Goal: Task Accomplishment & Management: Use online tool/utility

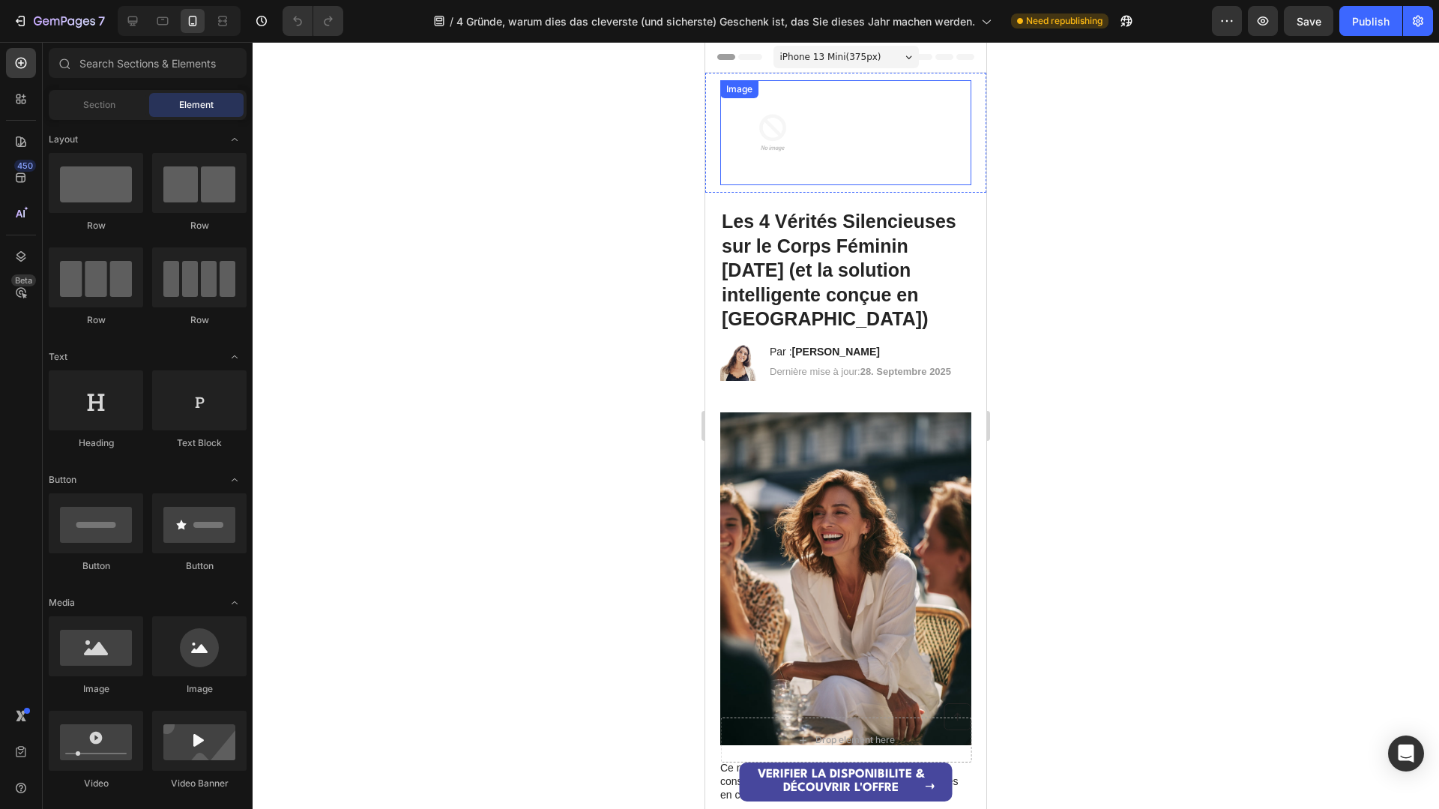
click at [757, 121] on img at bounding box center [772, 132] width 105 height 105
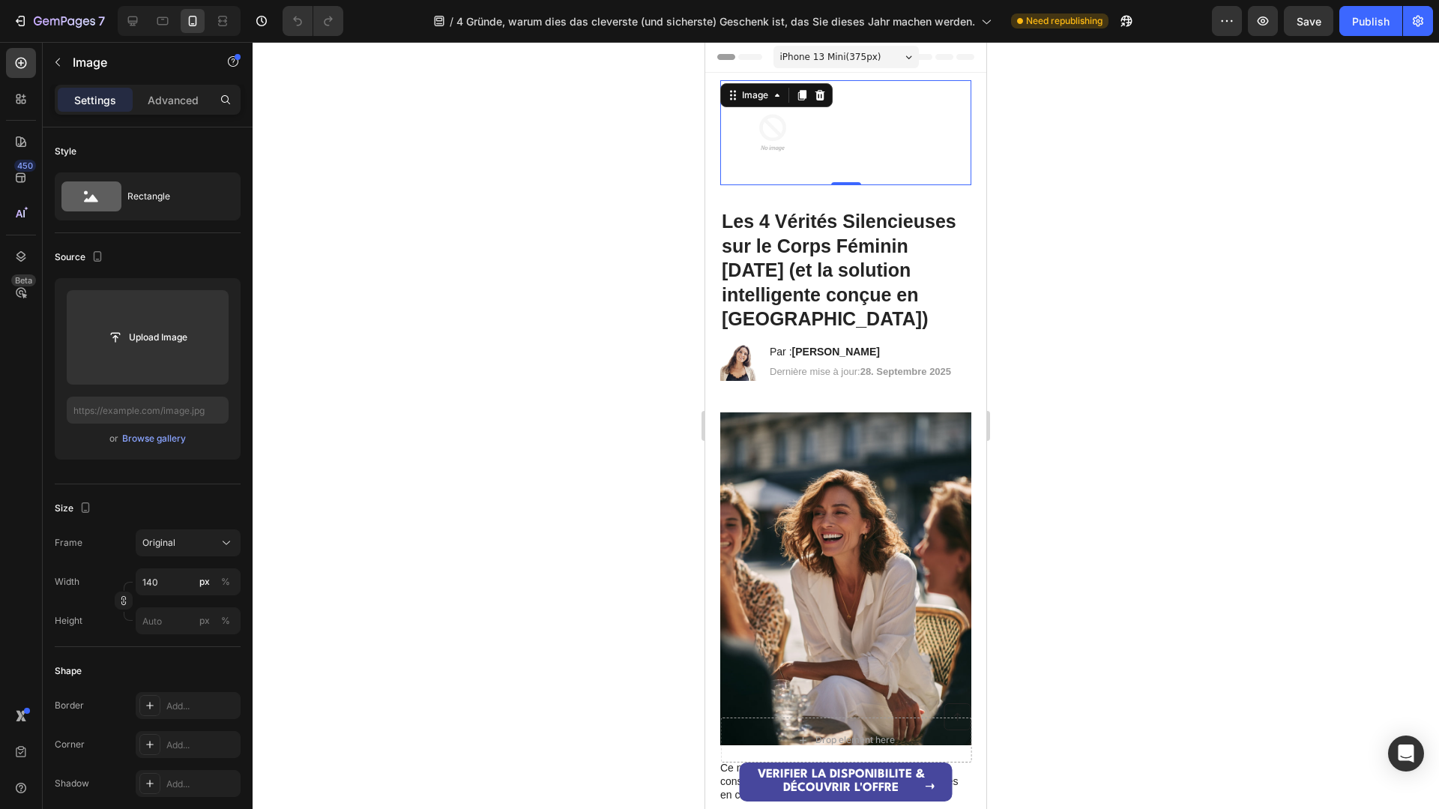
click at [783, 131] on img at bounding box center [772, 132] width 105 height 105
click at [88, 417] on input "text" at bounding box center [148, 409] width 162 height 27
paste input "#9ea9e1"
type input "#9ea9e1"
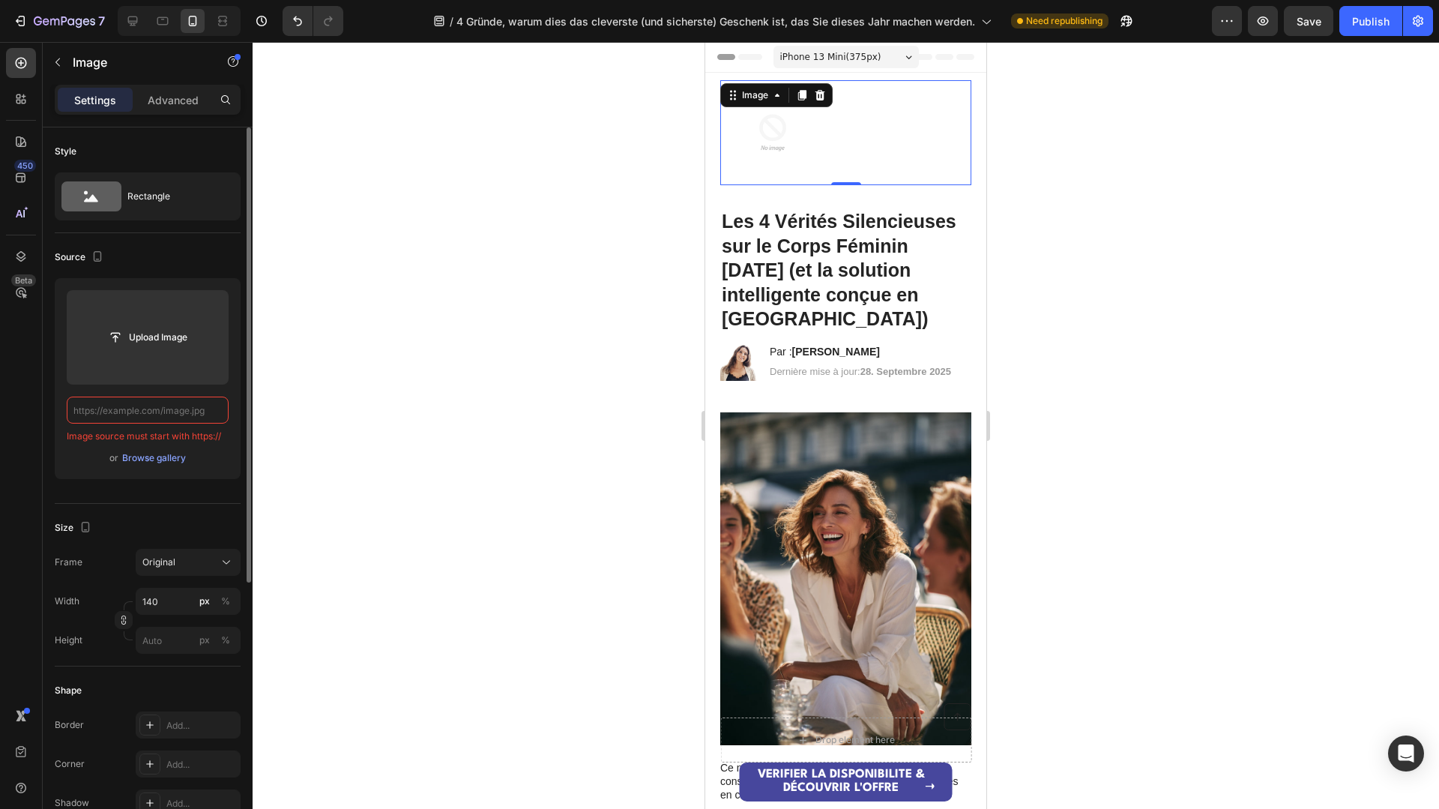
paste input "https://cdn.shopify.com/s/files/1/0975/2172/9875/files/gempages_576169417457533…"
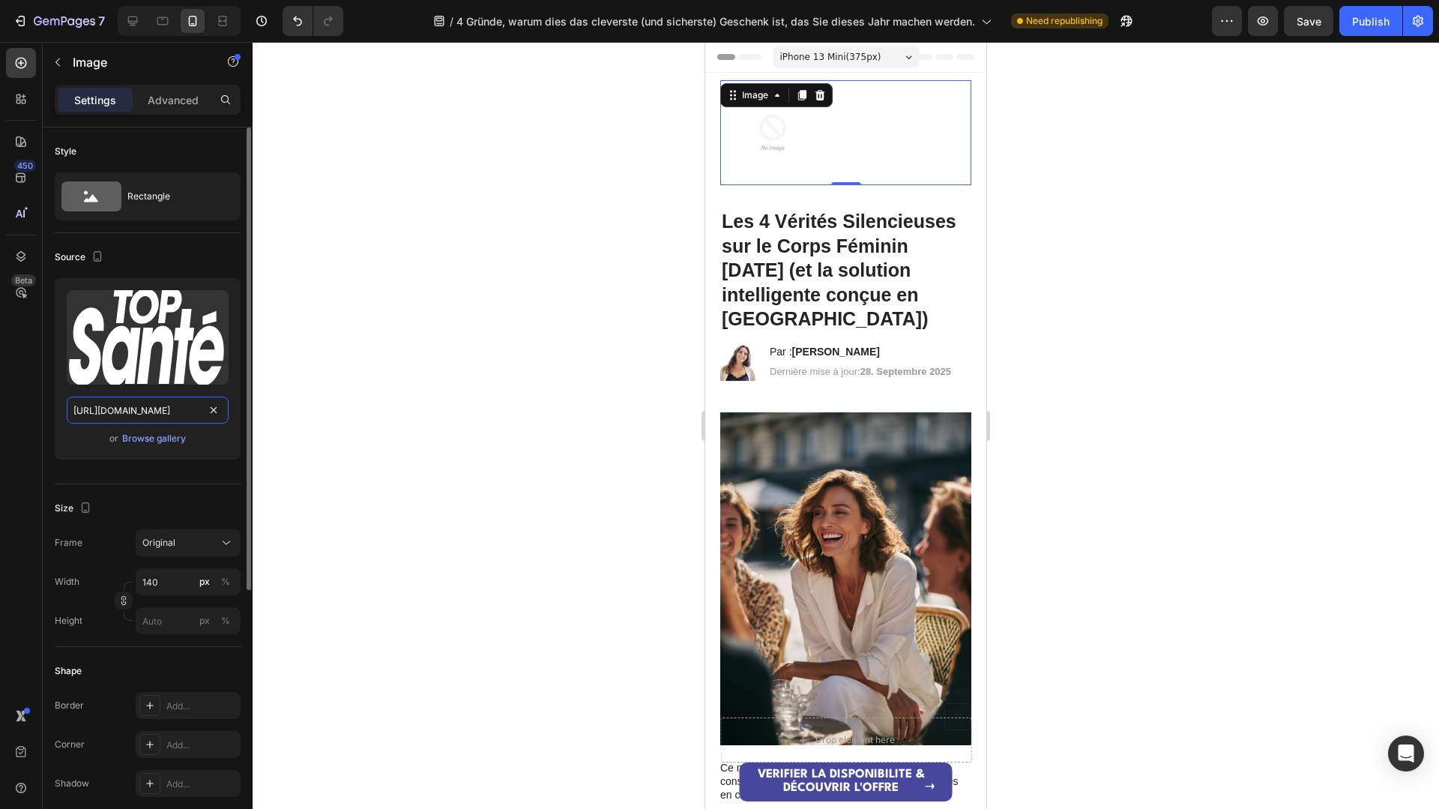
scroll to position [0, 455]
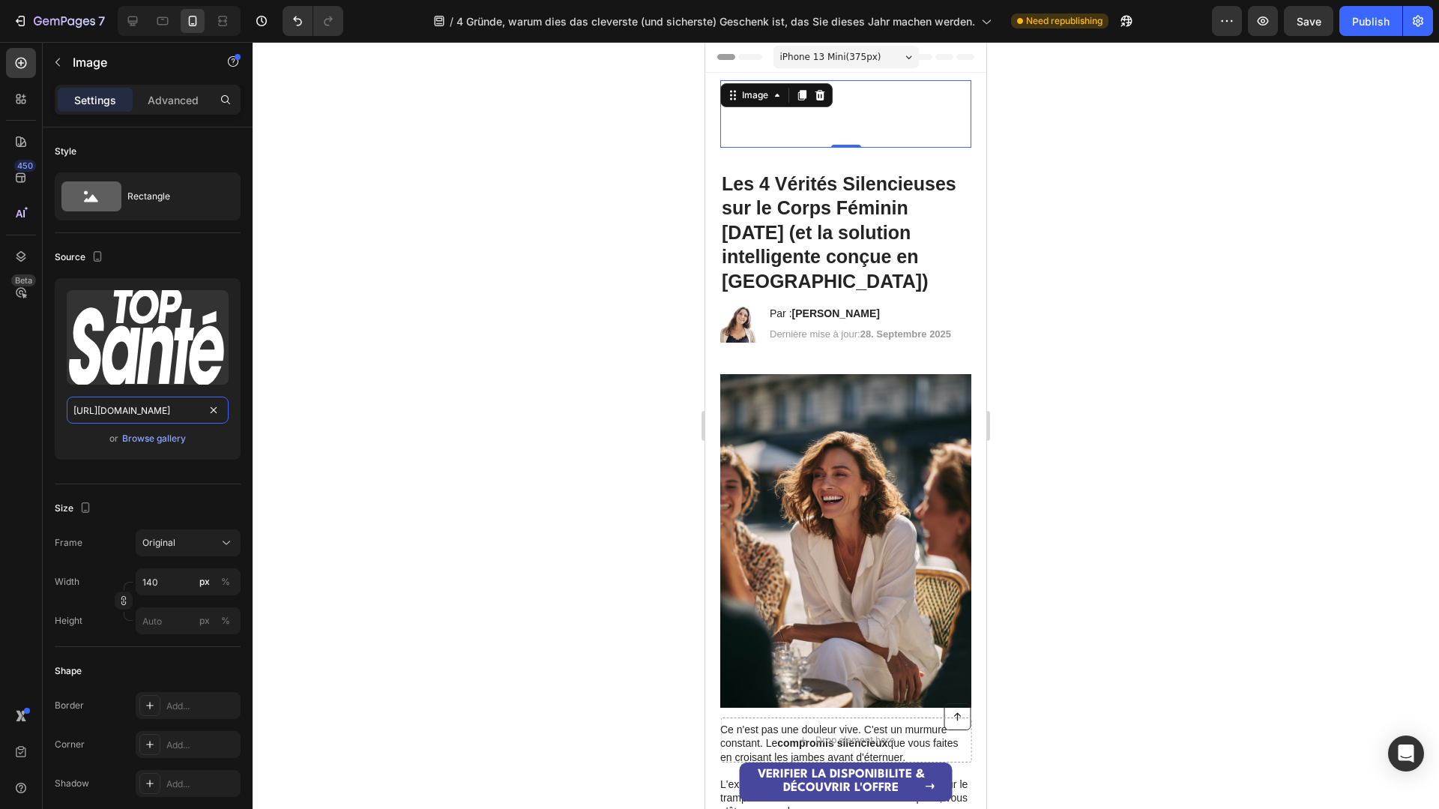
type input "https://cdn.shopify.com/s/files/1/0975/2172/9875/files/gempages_576169417457533…"
click at [389, 354] on div at bounding box center [846, 425] width 1186 height 767
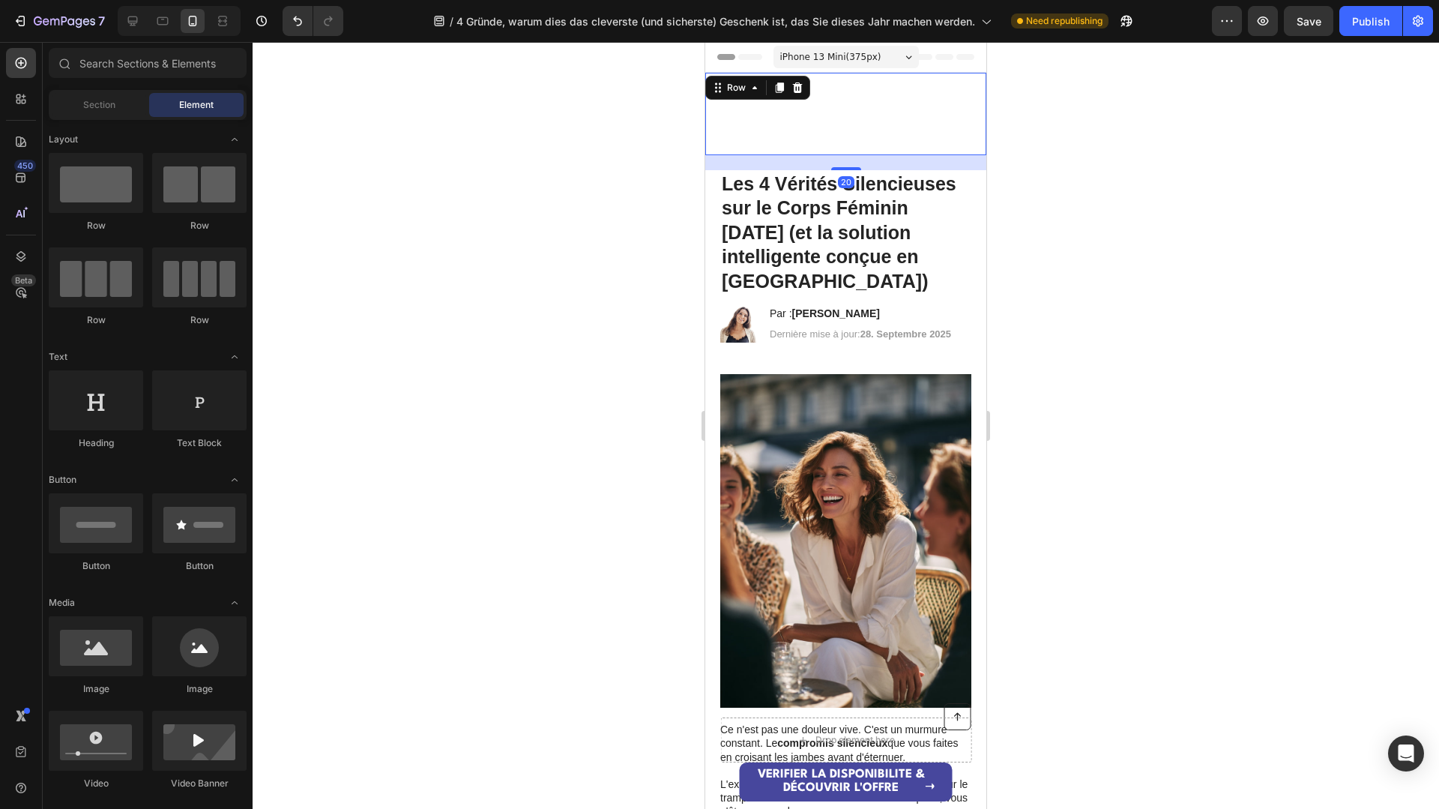
click at [715, 95] on div "Image Row 20" at bounding box center [845, 114] width 281 height 82
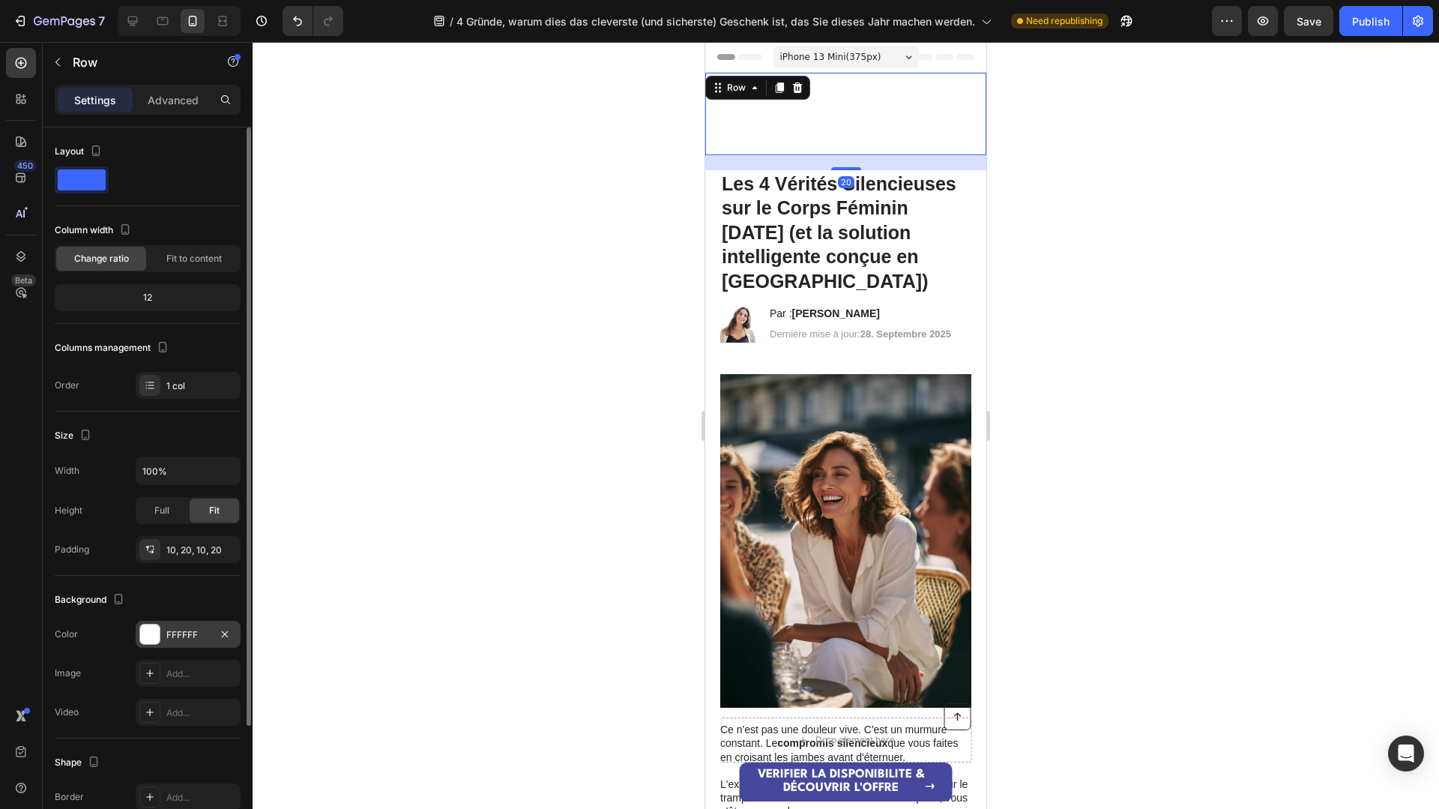
click at [172, 622] on div "FFFFFF" at bounding box center [188, 633] width 105 height 27
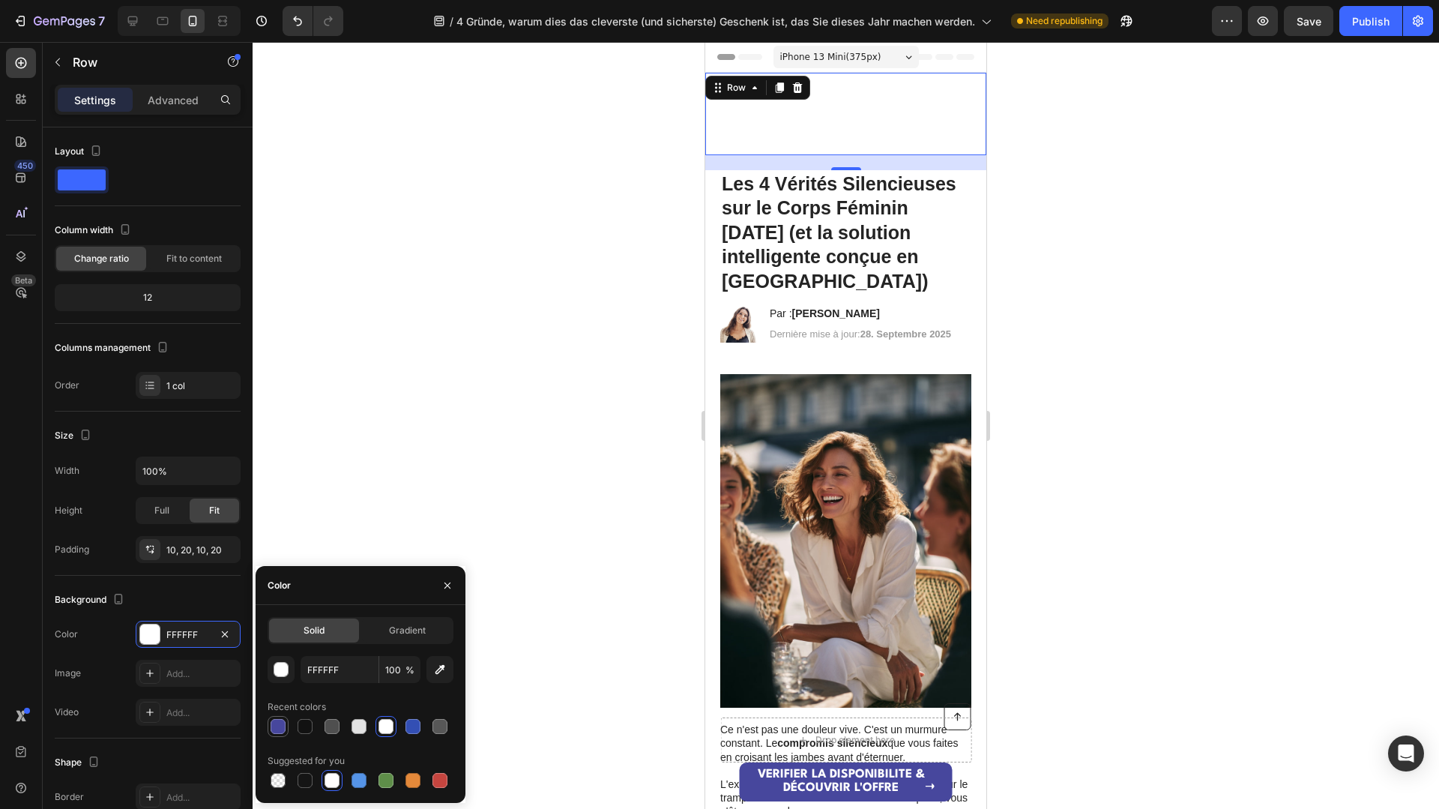
click at [286, 719] on div at bounding box center [278, 726] width 18 height 18
type input "47479D"
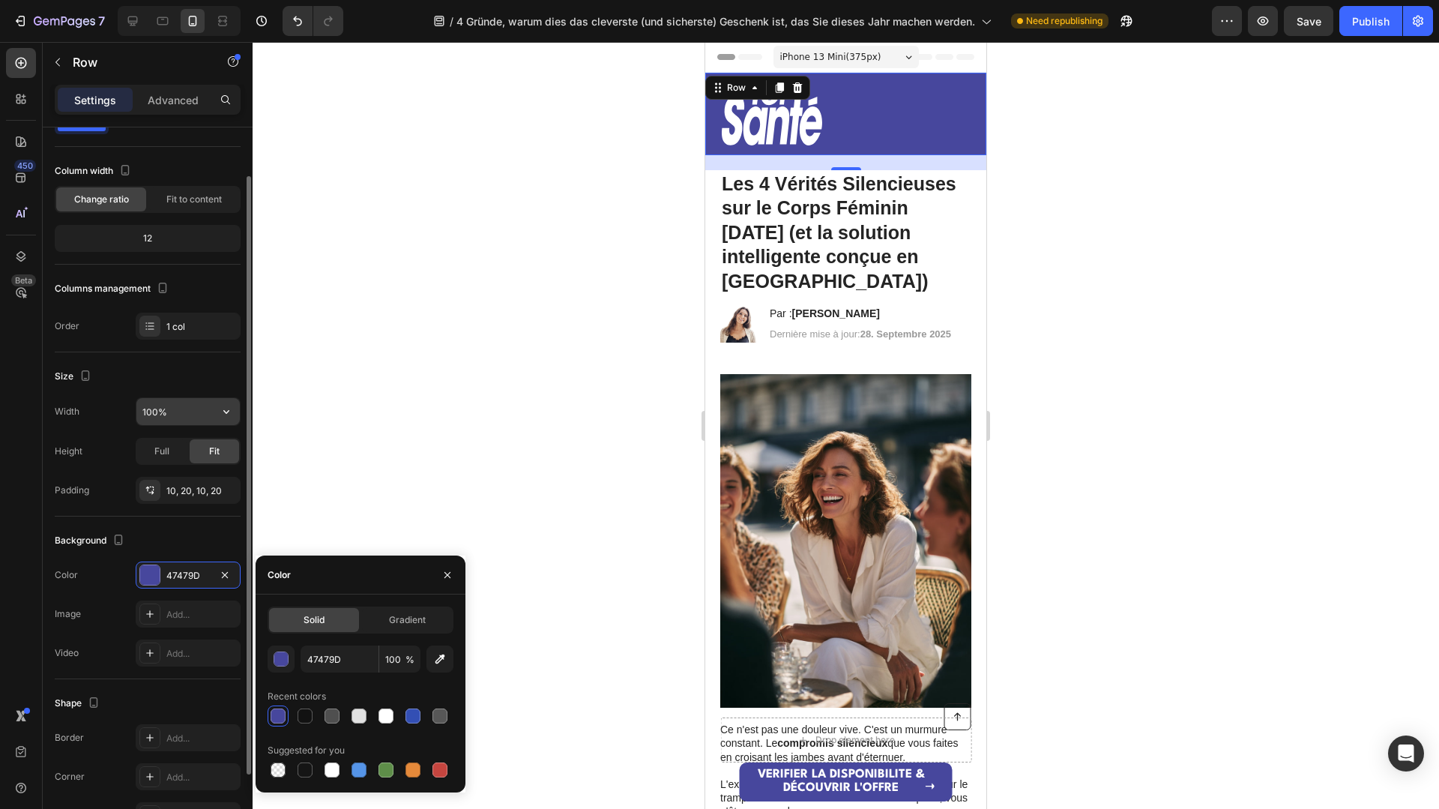
scroll to position [58, 0]
click at [178, 407] on input "100%" at bounding box center [187, 412] width 103 height 27
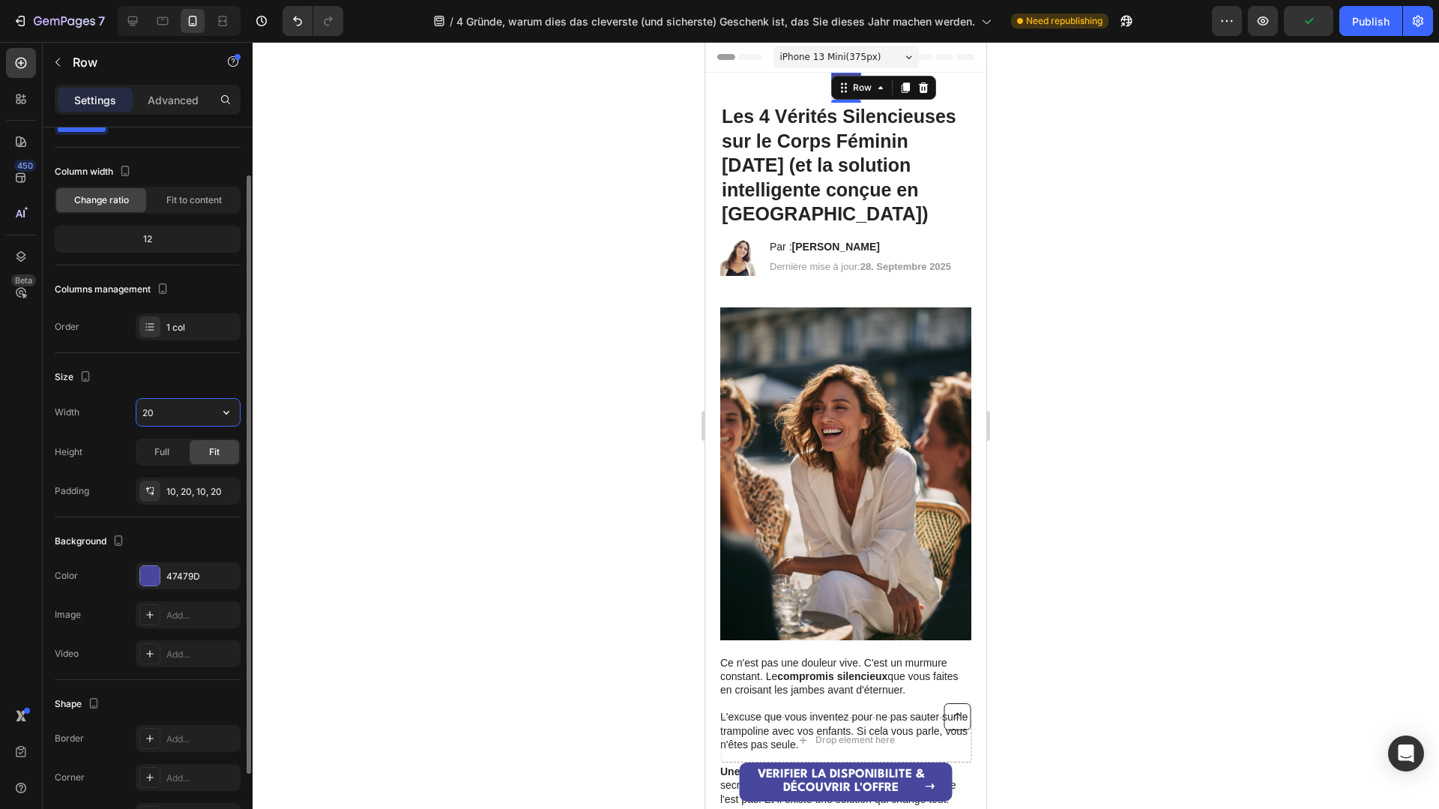
click at [205, 409] on input "20" at bounding box center [187, 412] width 103 height 27
type input "100%"
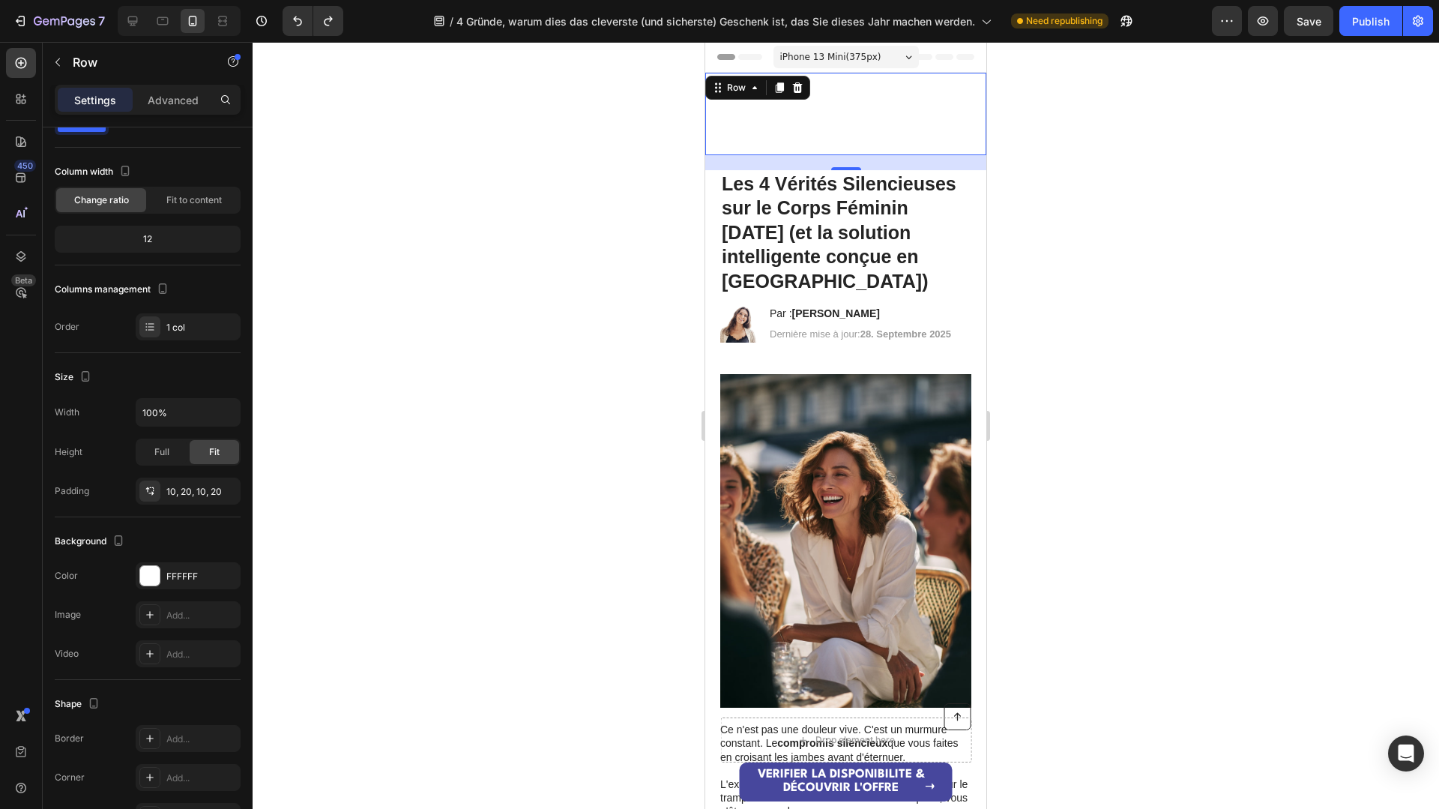
click at [301, 402] on div at bounding box center [846, 425] width 1186 height 767
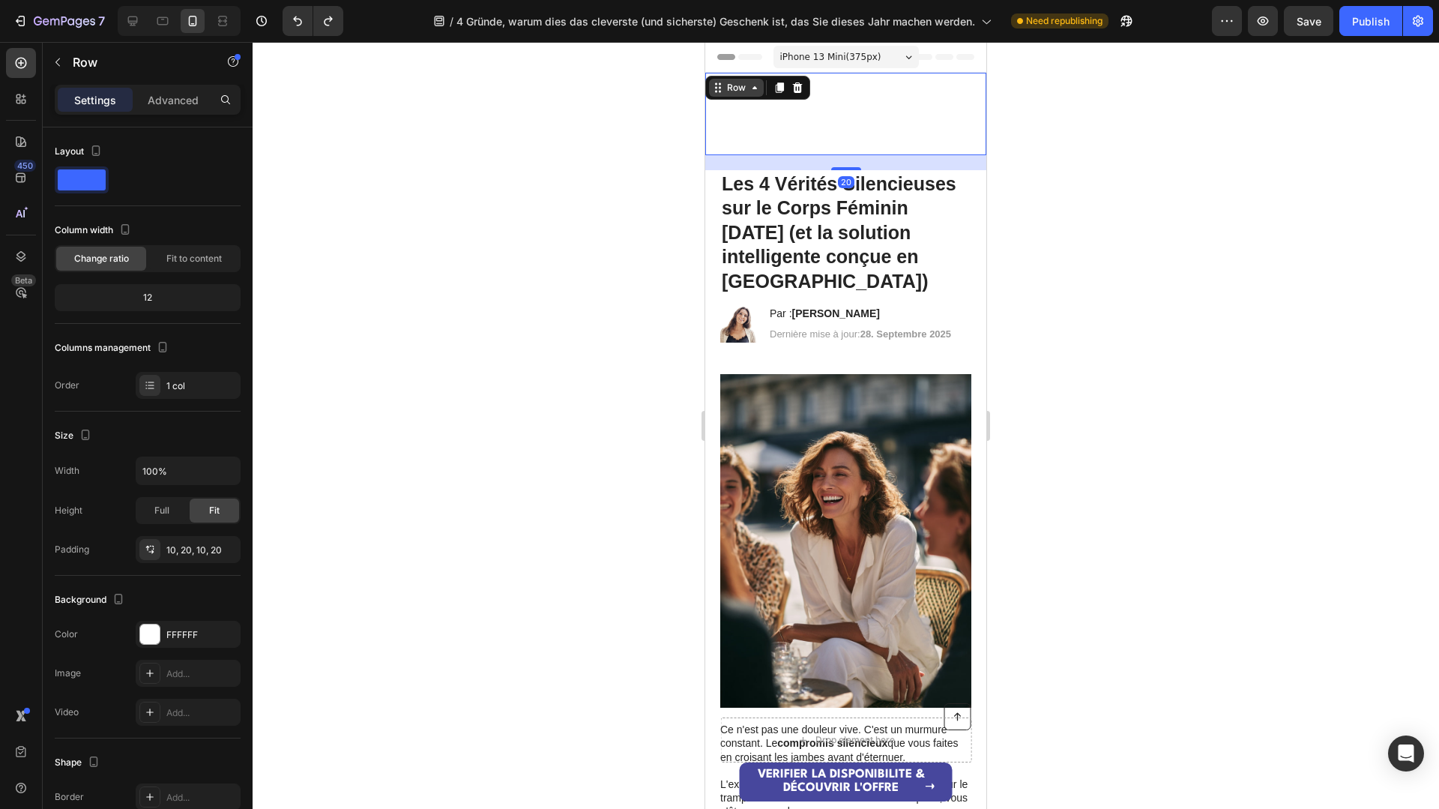
click at [720, 88] on div "Row" at bounding box center [736, 88] width 55 height 18
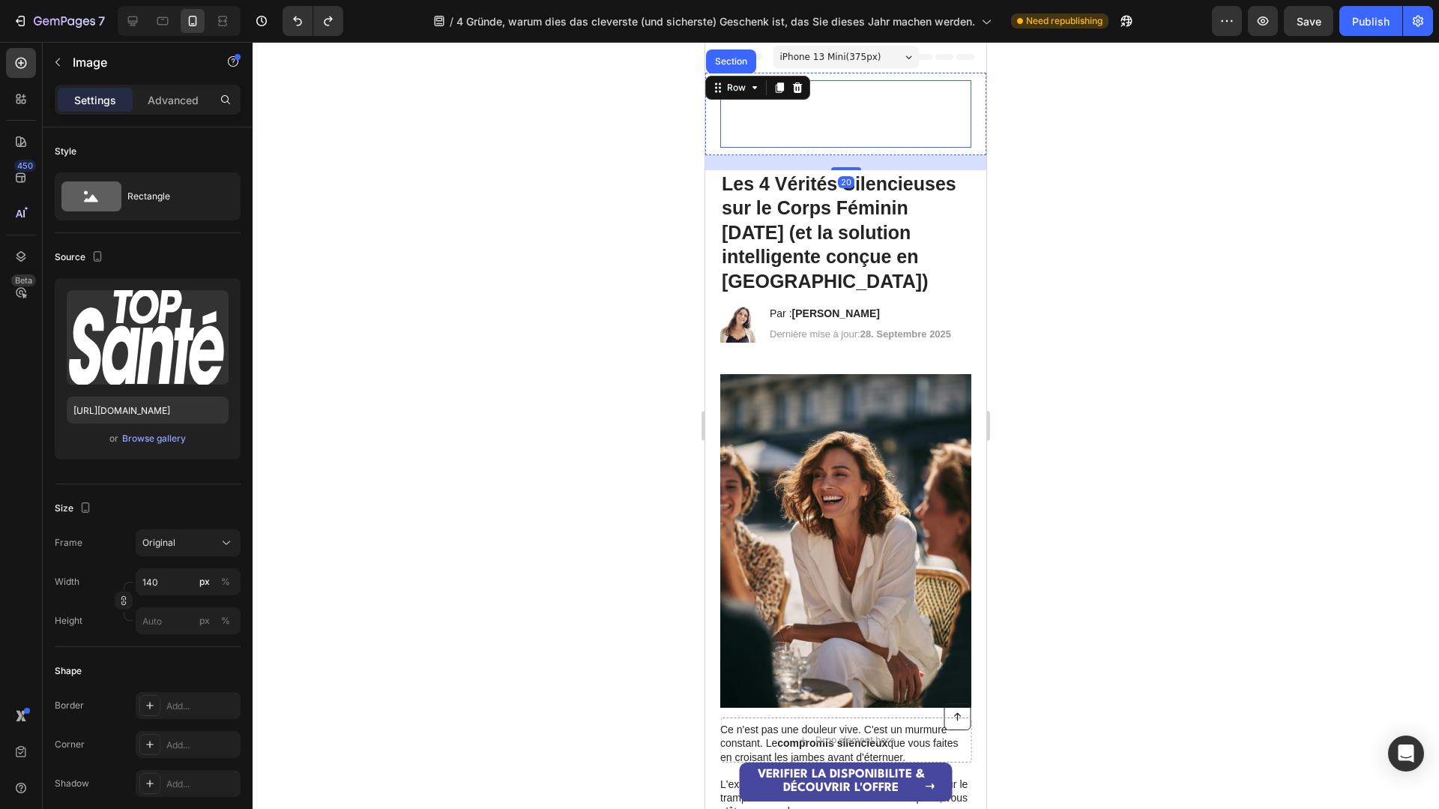
click at [728, 133] on img at bounding box center [772, 113] width 105 height 67
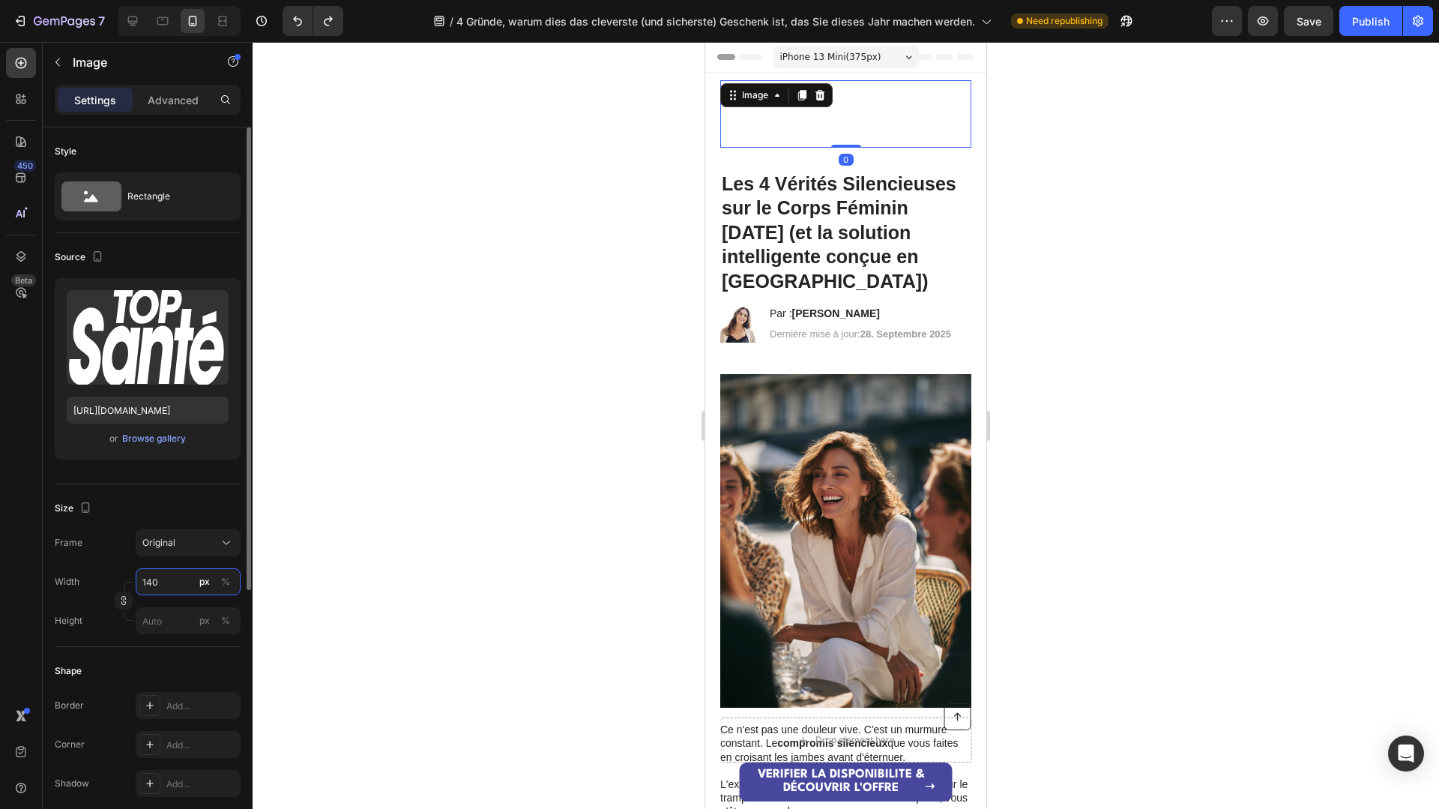
click at [174, 579] on input "140" at bounding box center [188, 581] width 105 height 27
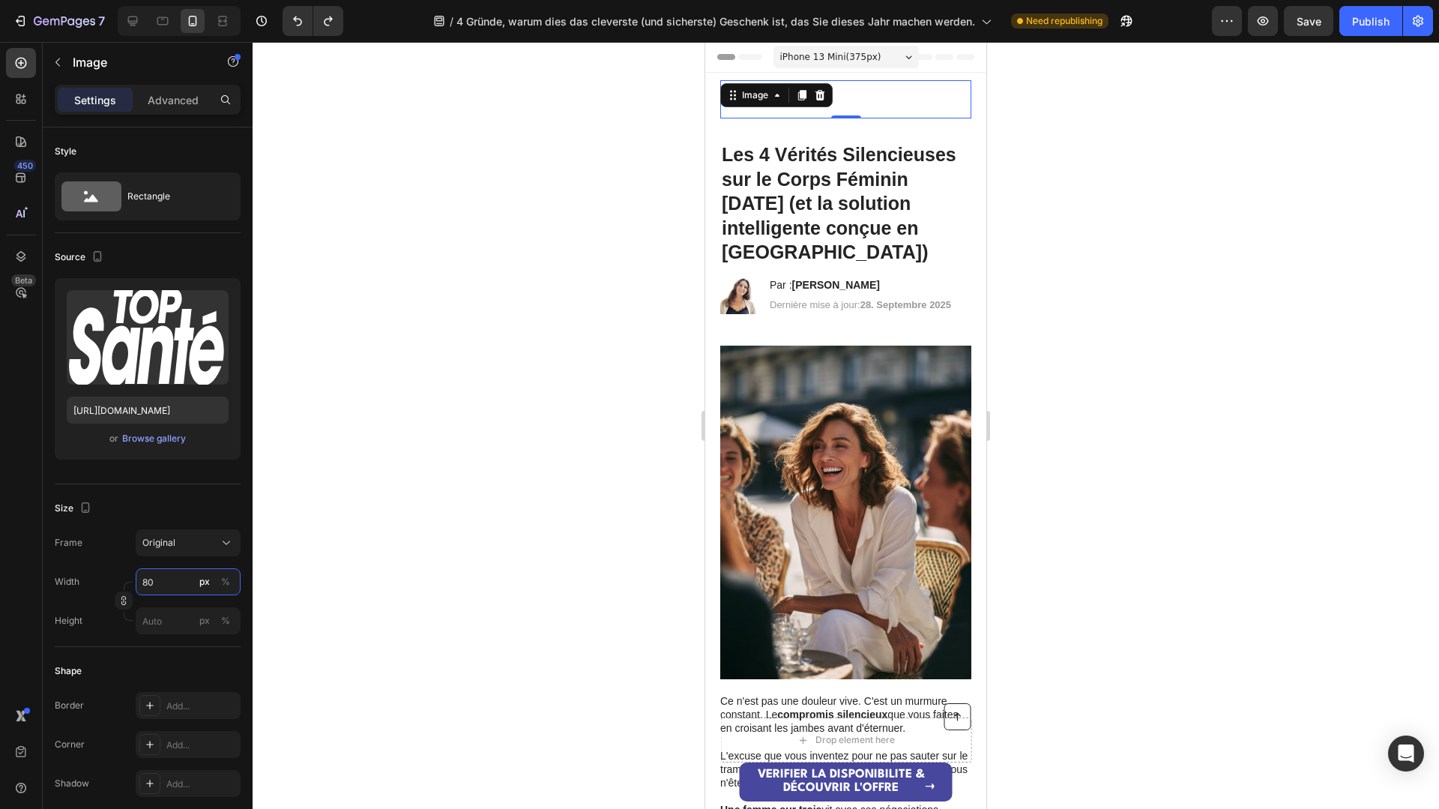
type input "80"
click at [423, 555] on div at bounding box center [846, 425] width 1186 height 767
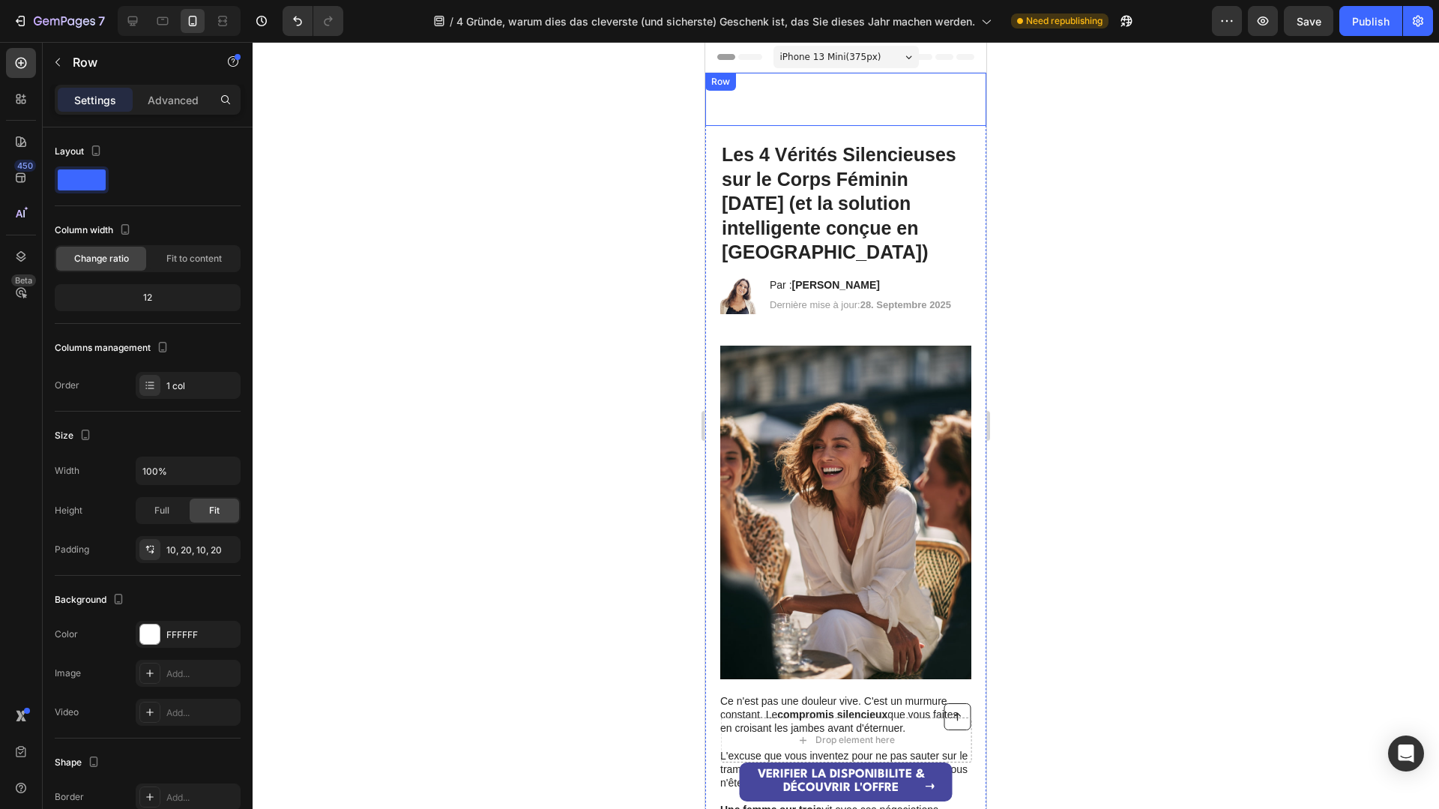
click at [716, 94] on div "Image Row" at bounding box center [845, 99] width 281 height 53
click at [713, 110] on div "Image Row 20" at bounding box center [845, 99] width 281 height 53
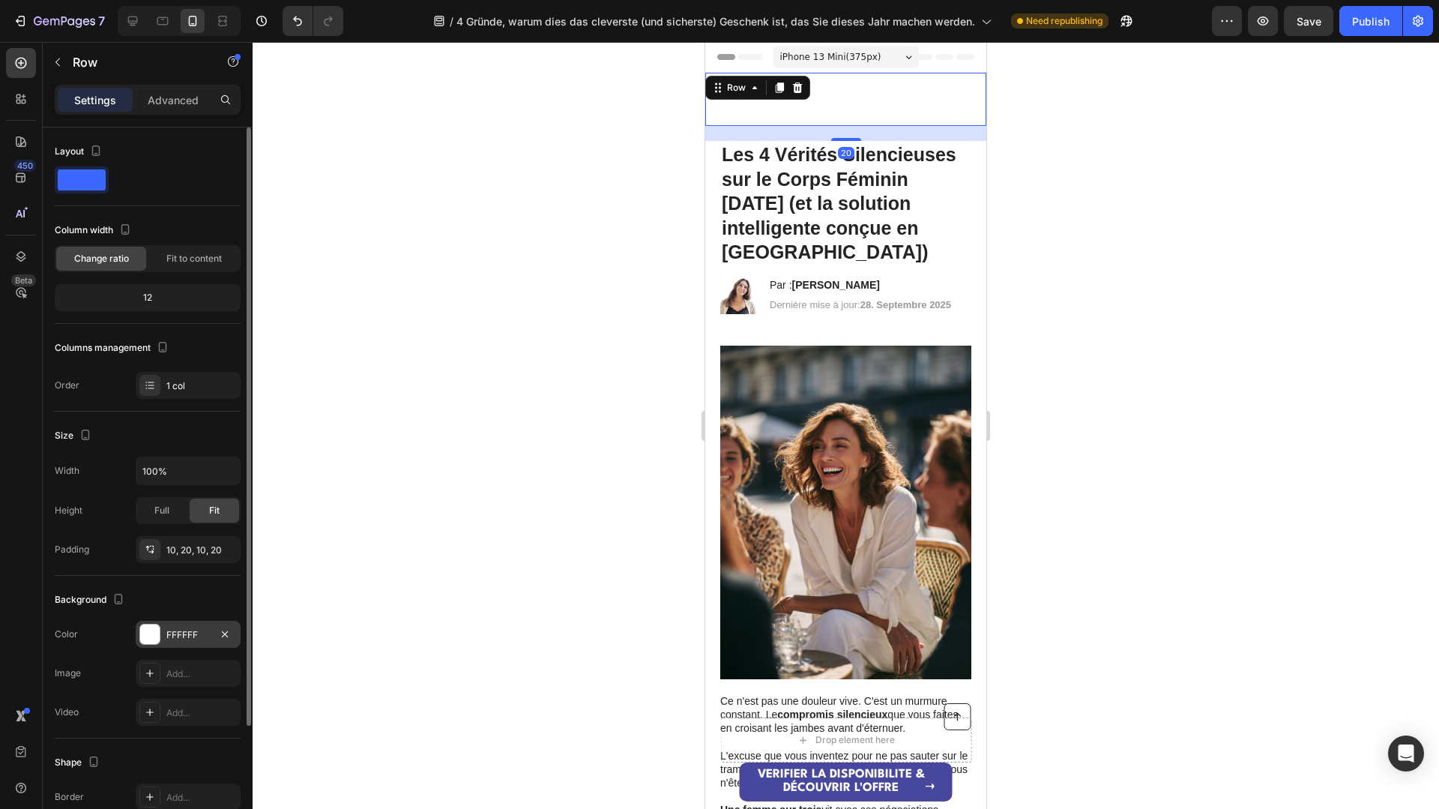
click at [177, 633] on div "FFFFFF" at bounding box center [187, 634] width 43 height 13
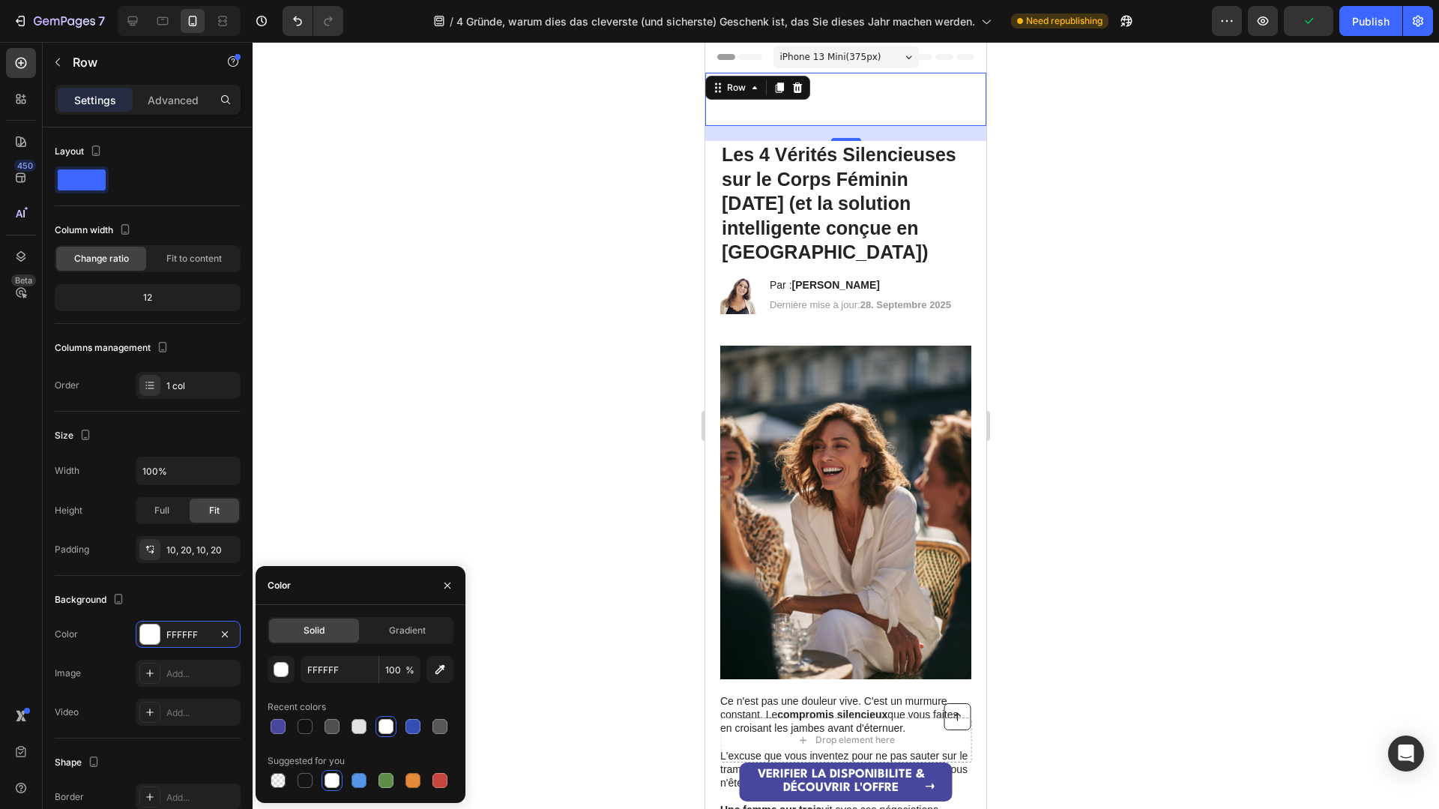
click at [292, 724] on div at bounding box center [361, 726] width 186 height 21
click at [286, 725] on div at bounding box center [278, 726] width 18 height 18
type input "47479D"
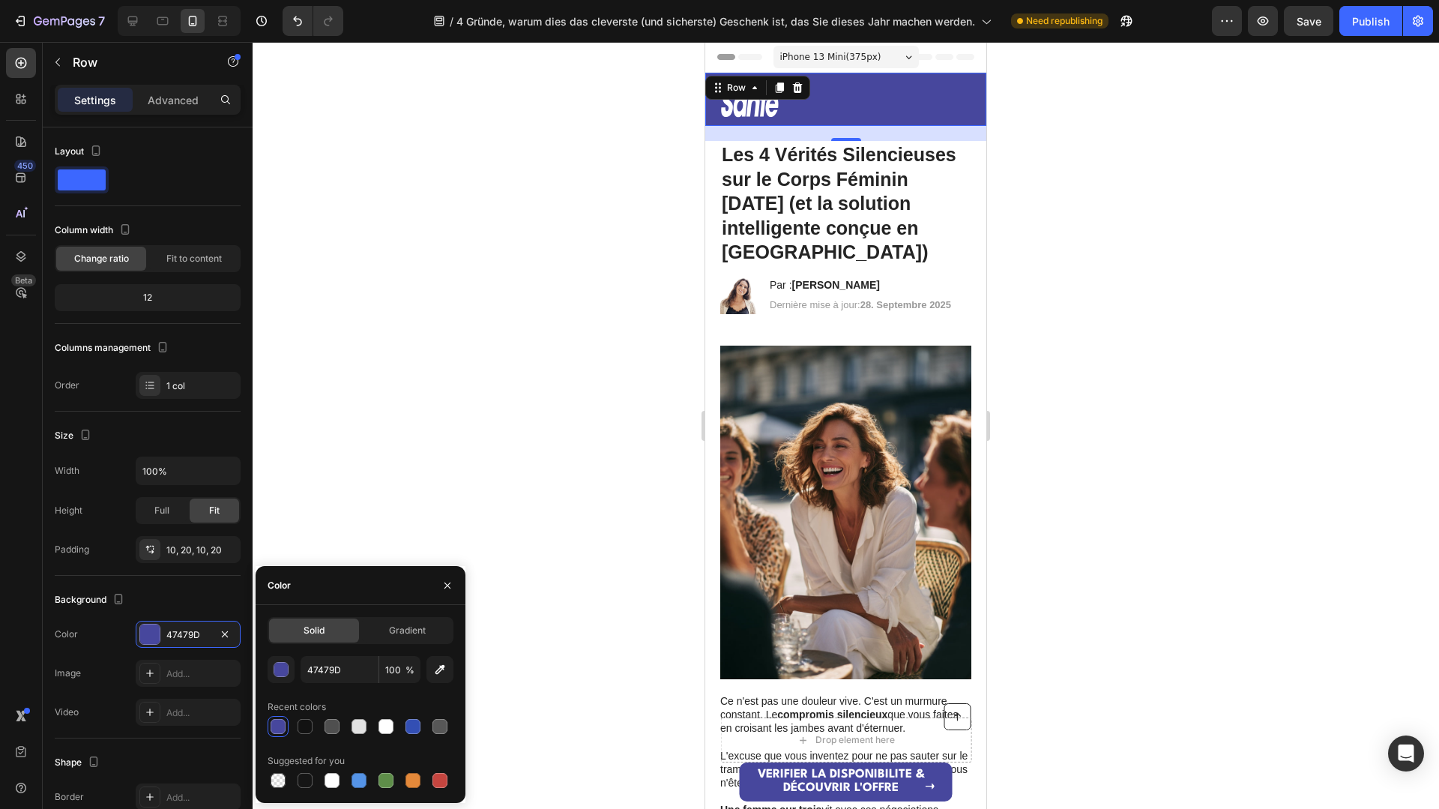
click at [635, 277] on div at bounding box center [846, 425] width 1186 height 767
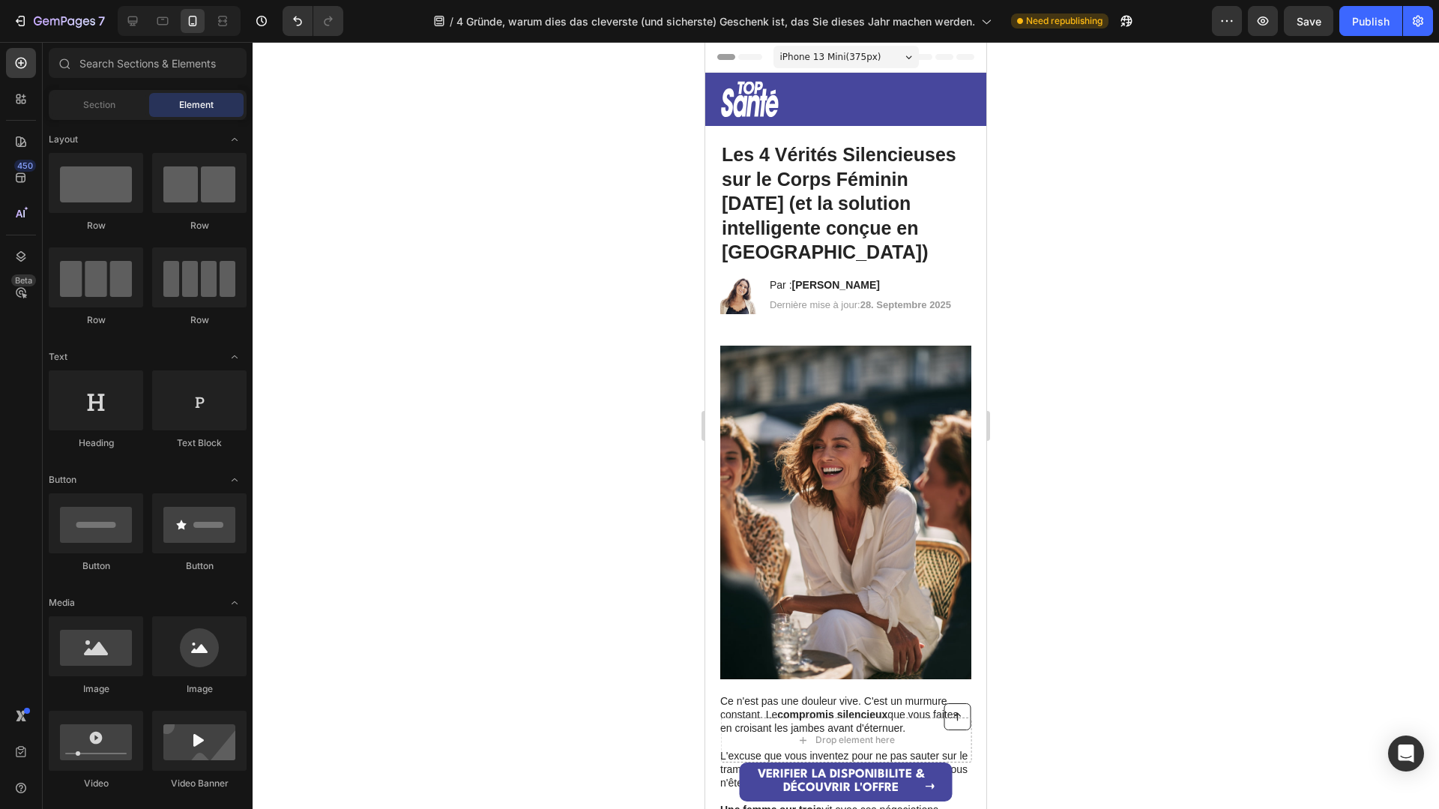
click at [634, 273] on div at bounding box center [846, 425] width 1186 height 767
click at [744, 106] on img at bounding box center [750, 99] width 60 height 38
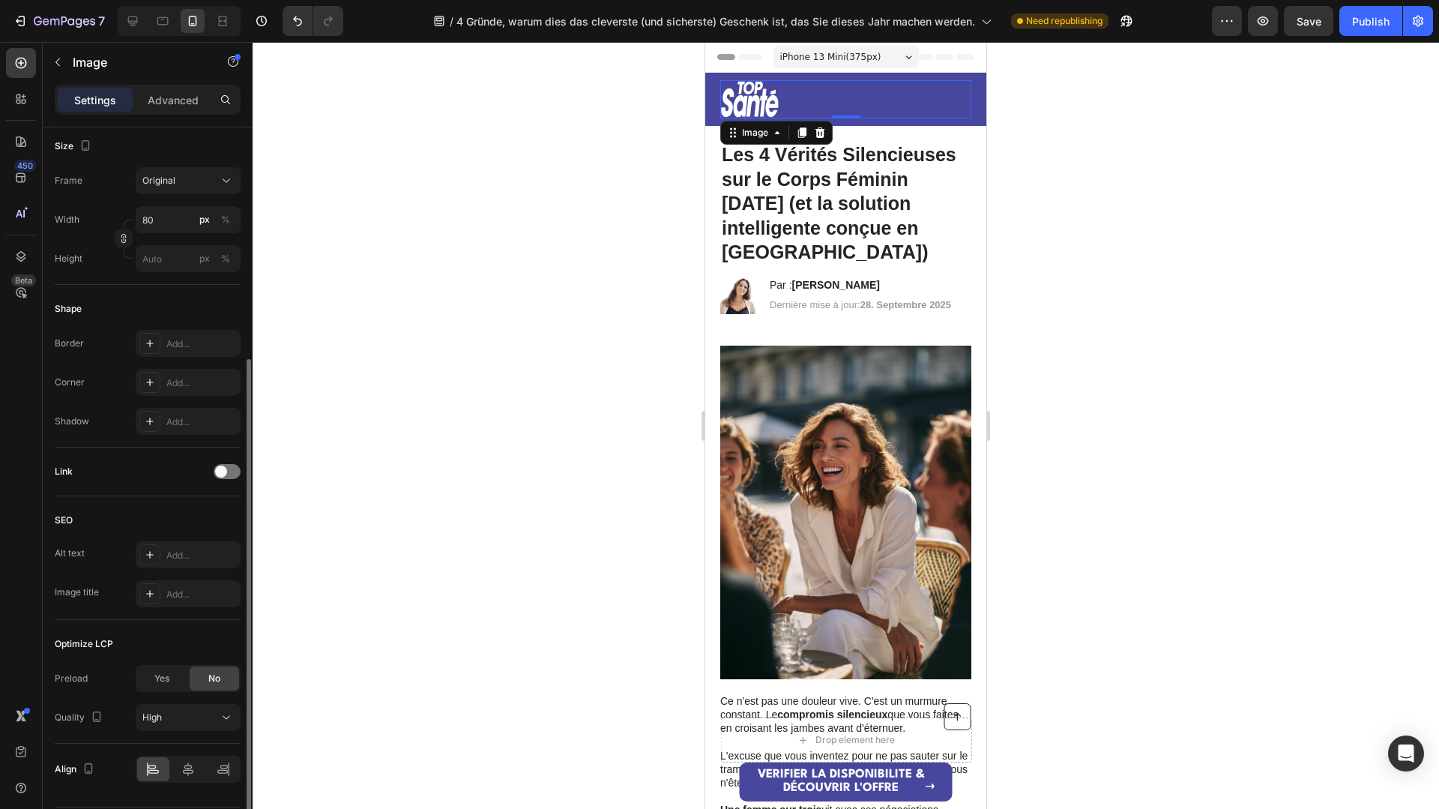
scroll to position [408, 0]
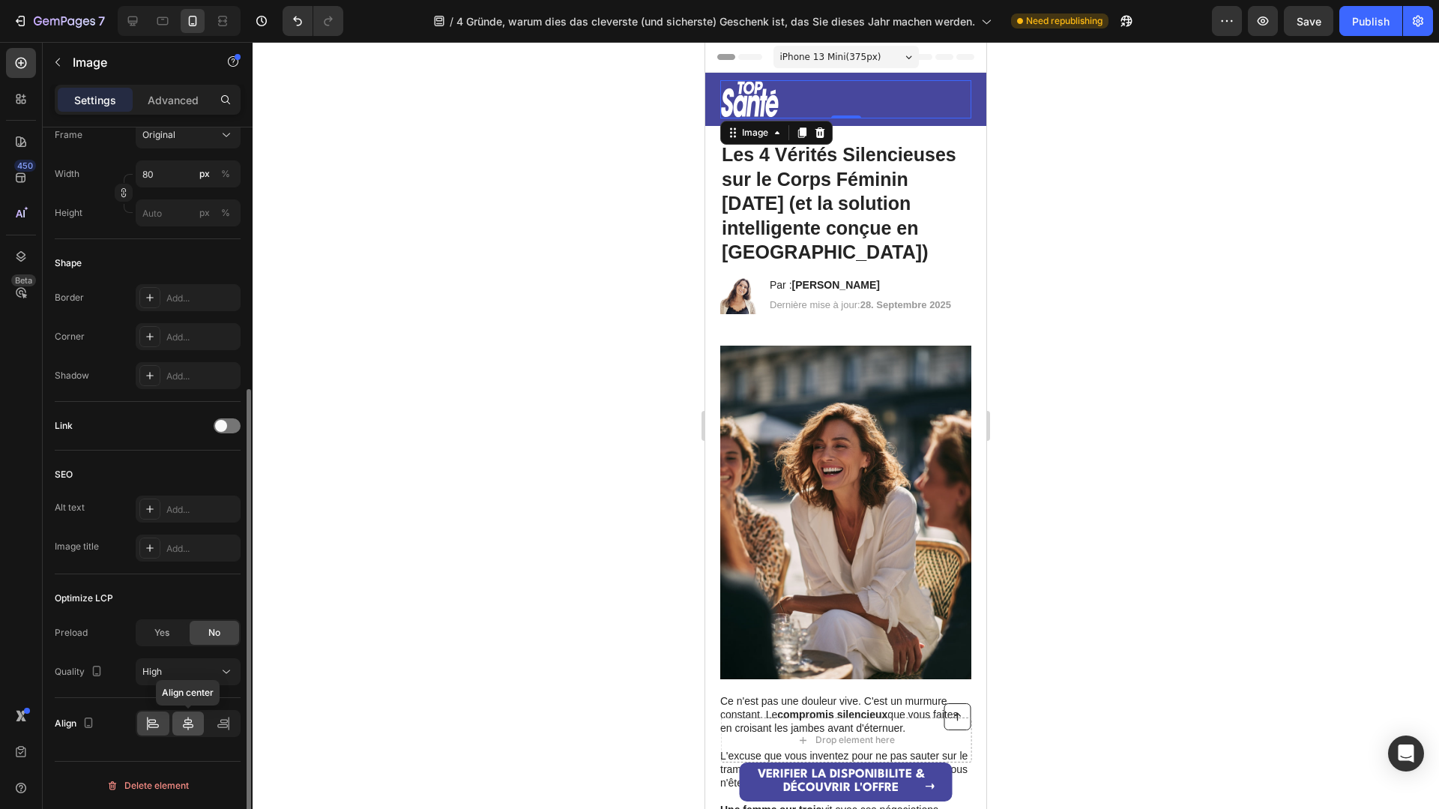
click at [192, 725] on icon at bounding box center [188, 723] width 15 height 15
click at [512, 390] on div at bounding box center [846, 425] width 1186 height 767
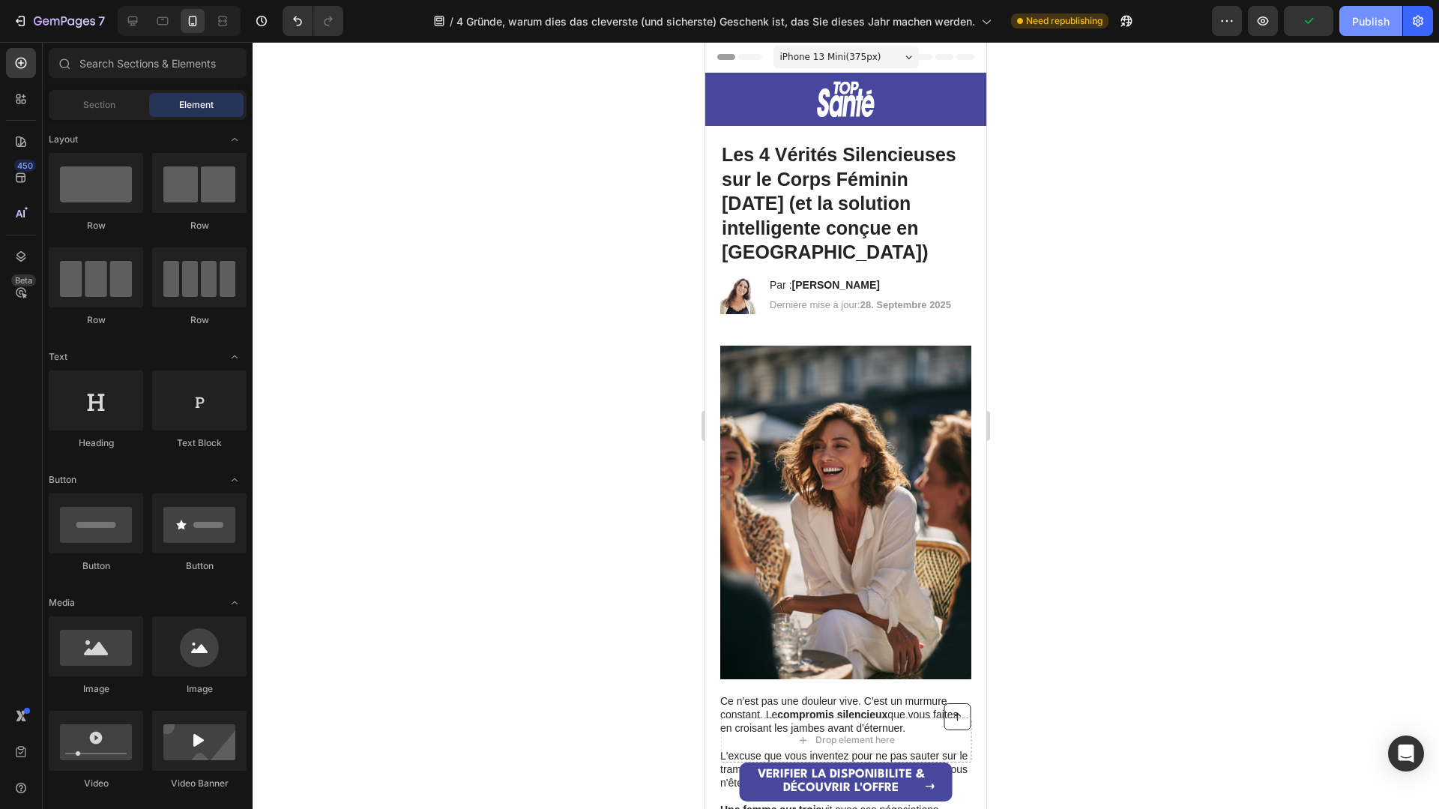
click at [1374, 22] on div "Publish" at bounding box center [1370, 21] width 37 height 16
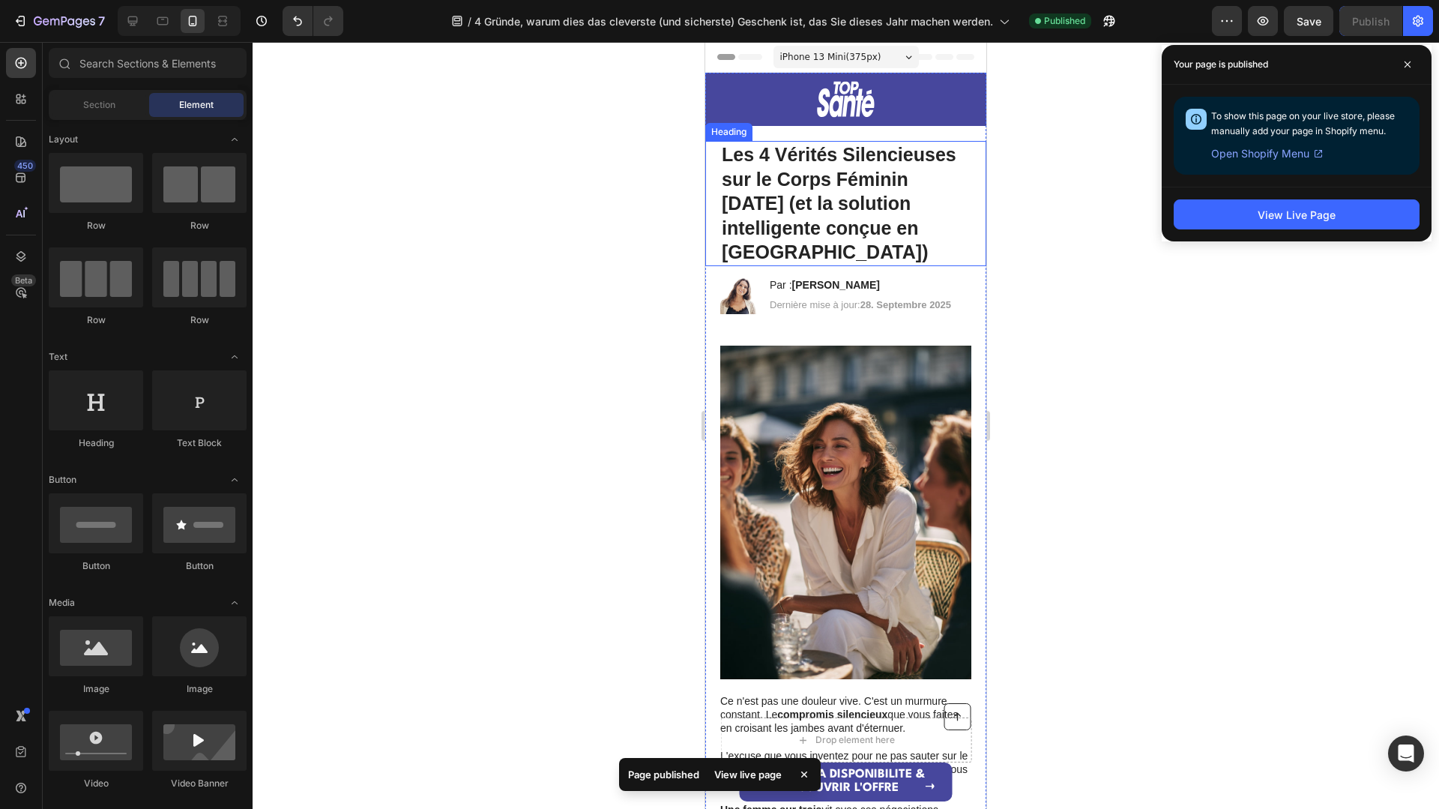
click at [780, 211] on strong "Les 4 Vérités Silencieuses sur le Corps Féminin après 40 ans (et la solution in…" at bounding box center [839, 203] width 235 height 118
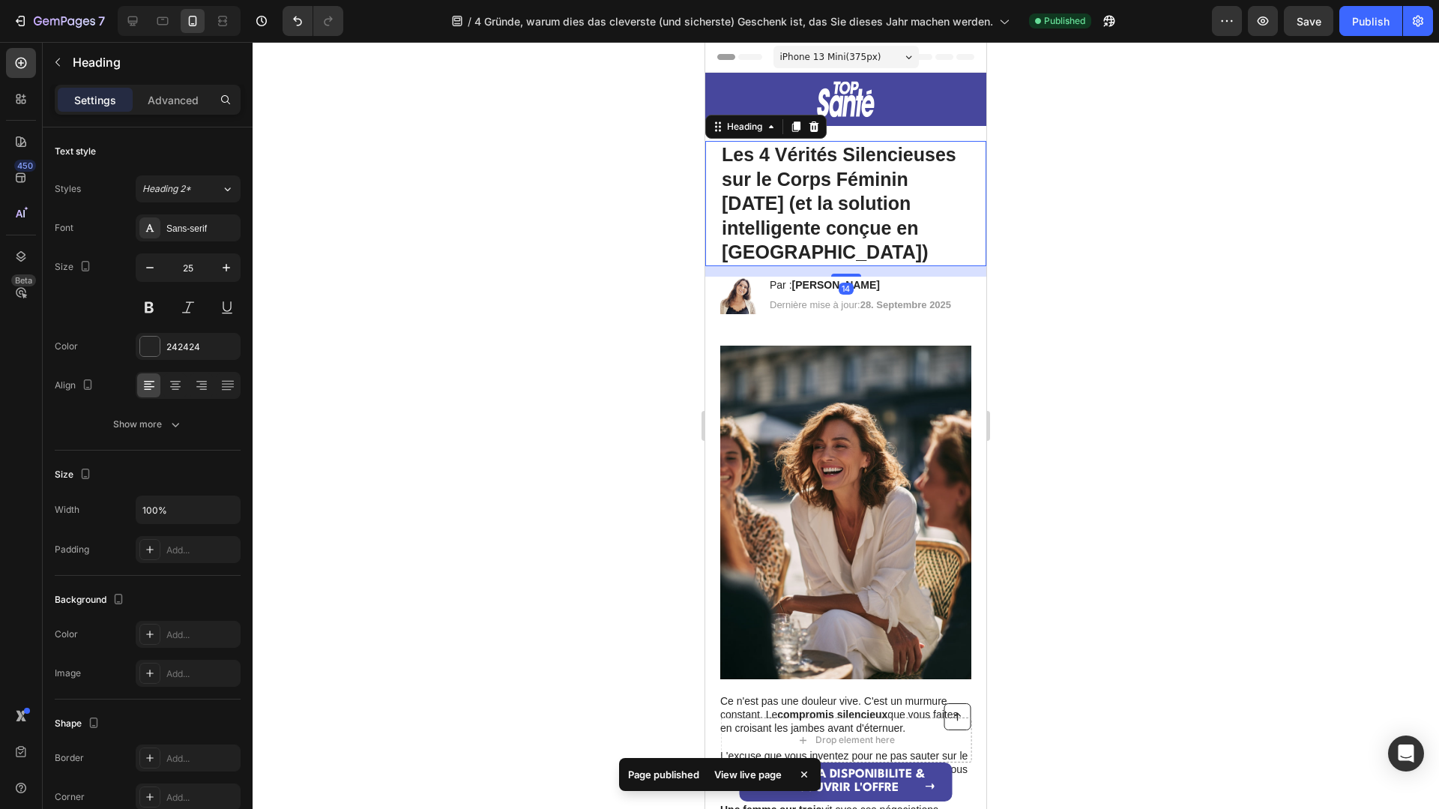
drag, startPoint x: 780, startPoint y: 211, endPoint x: 790, endPoint y: 237, distance: 28.0
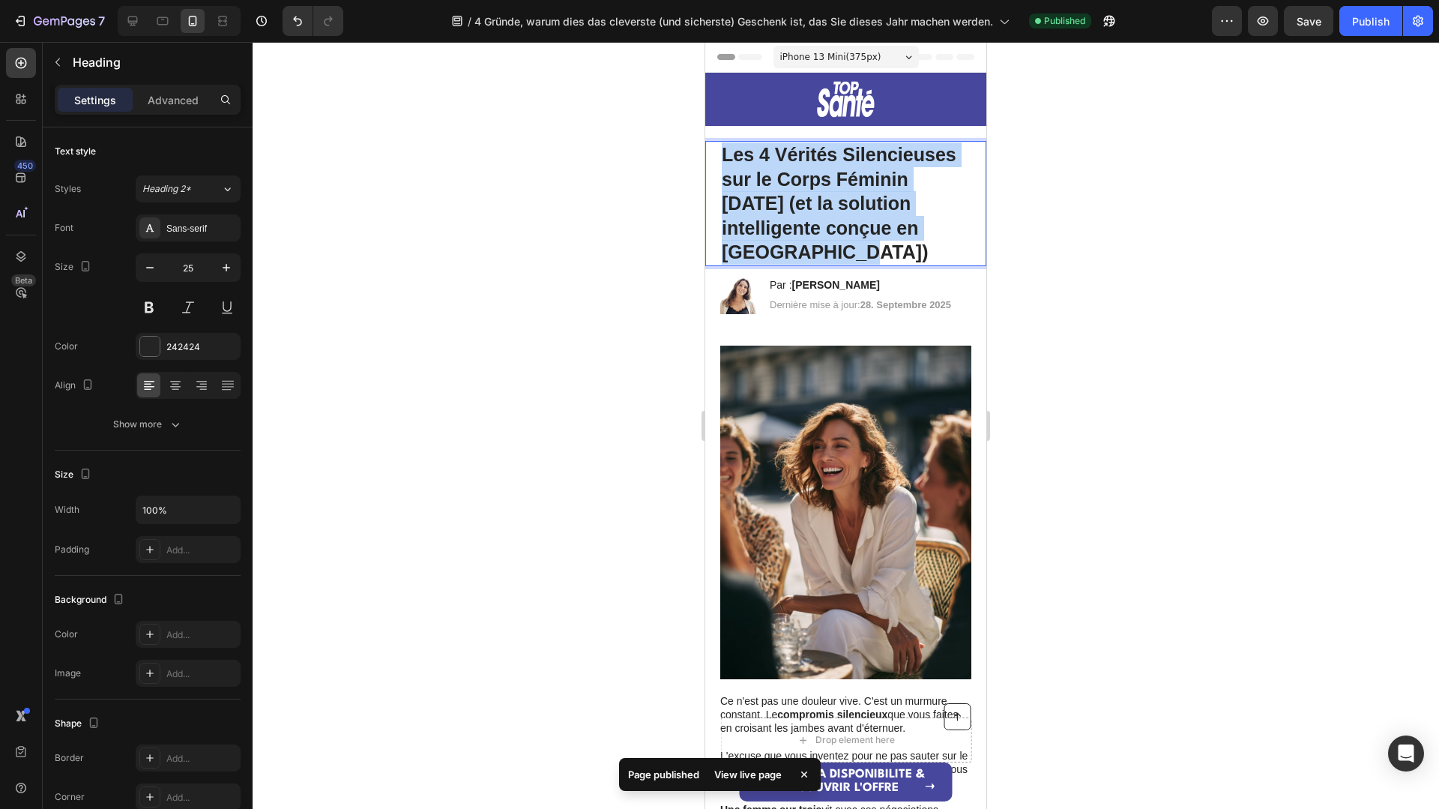
drag, startPoint x: 792, startPoint y: 259, endPoint x: 716, endPoint y: 164, distance: 121.0
click at [716, 164] on div "Les 4 Vérités Silencieuses sur le Corps Féminin après 40 ans (et la solution in…" at bounding box center [845, 203] width 281 height 125
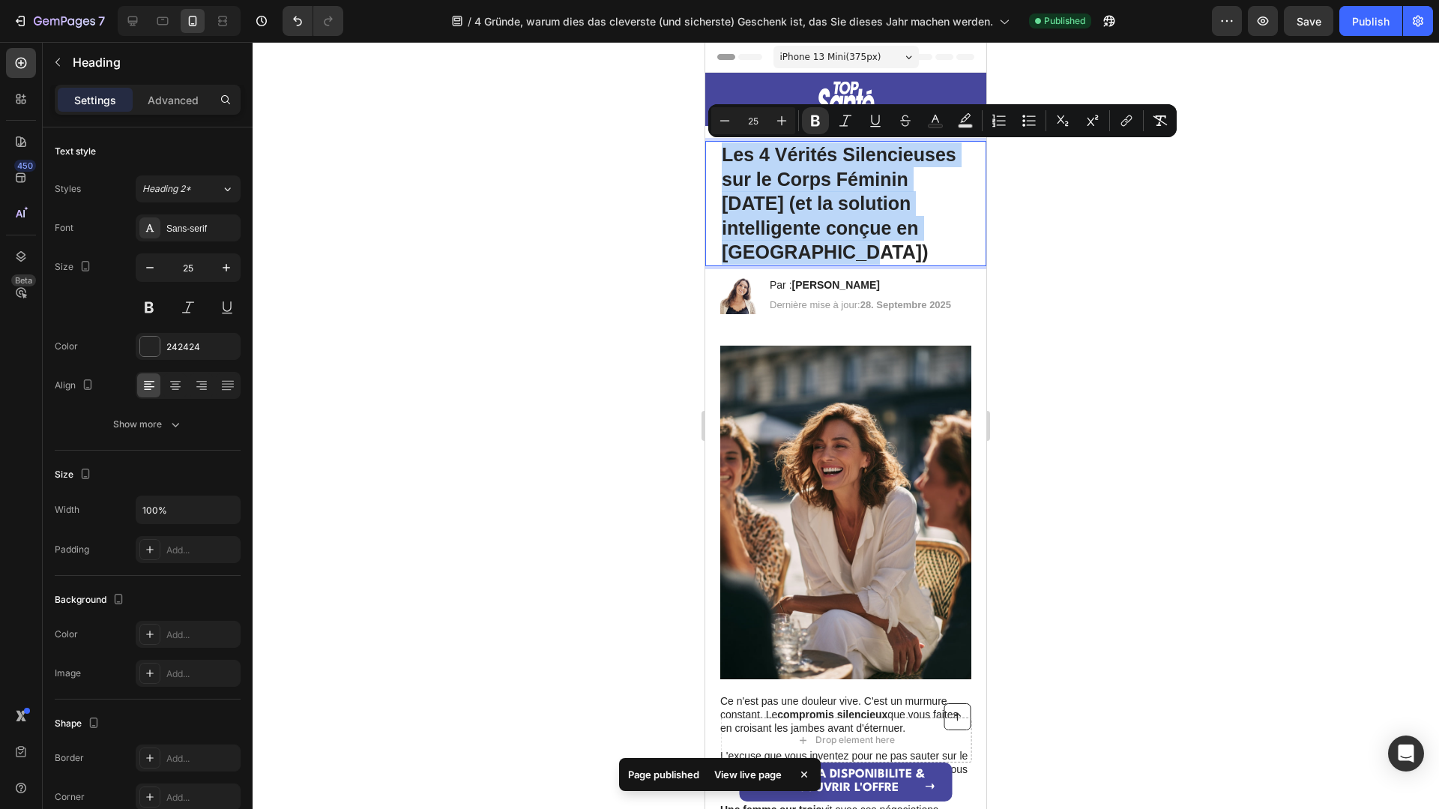
copy strong "Les 4 Vérités Silencieuses sur le Corps Féminin après 40 ans (et la solution in…"
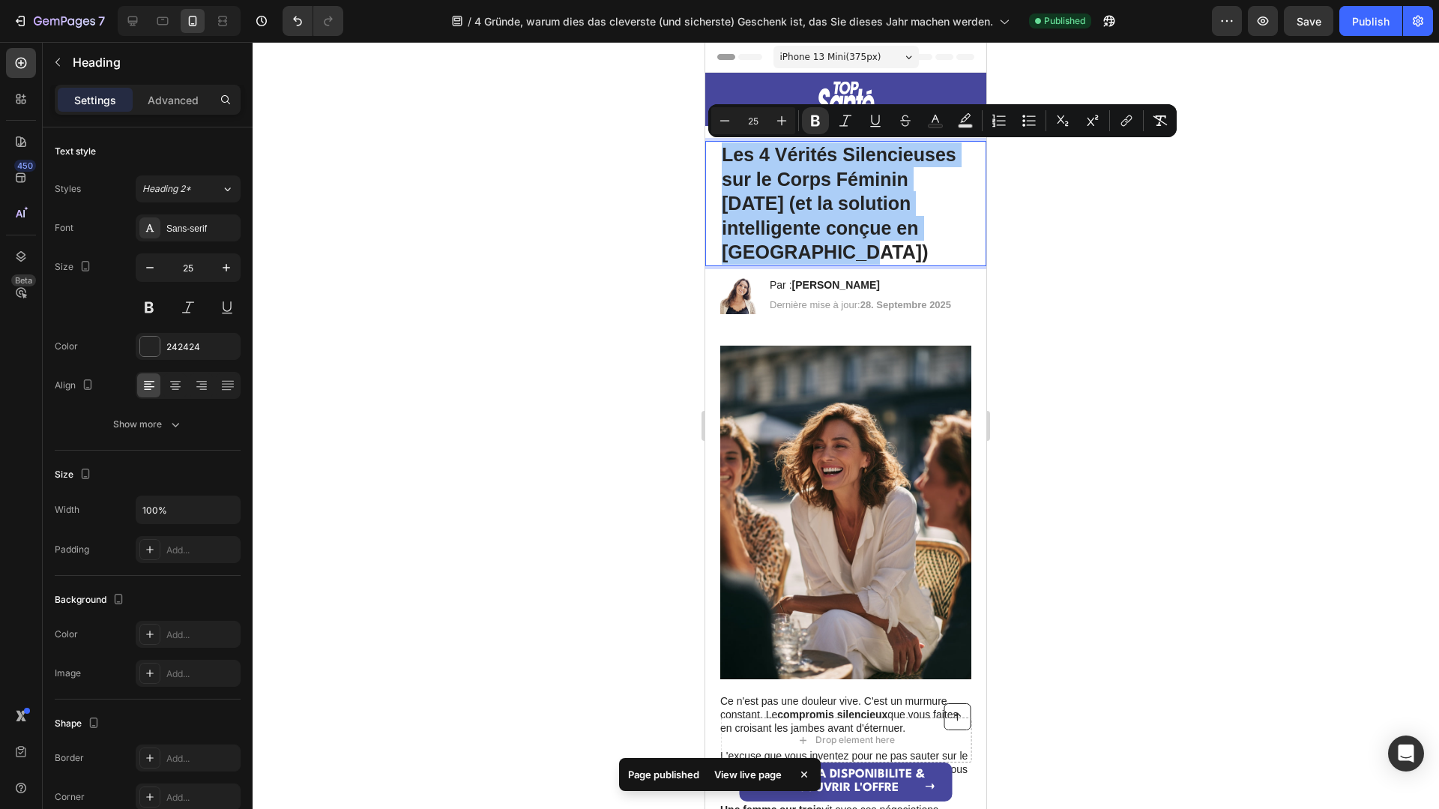
click at [396, 136] on div at bounding box center [846, 425] width 1186 height 767
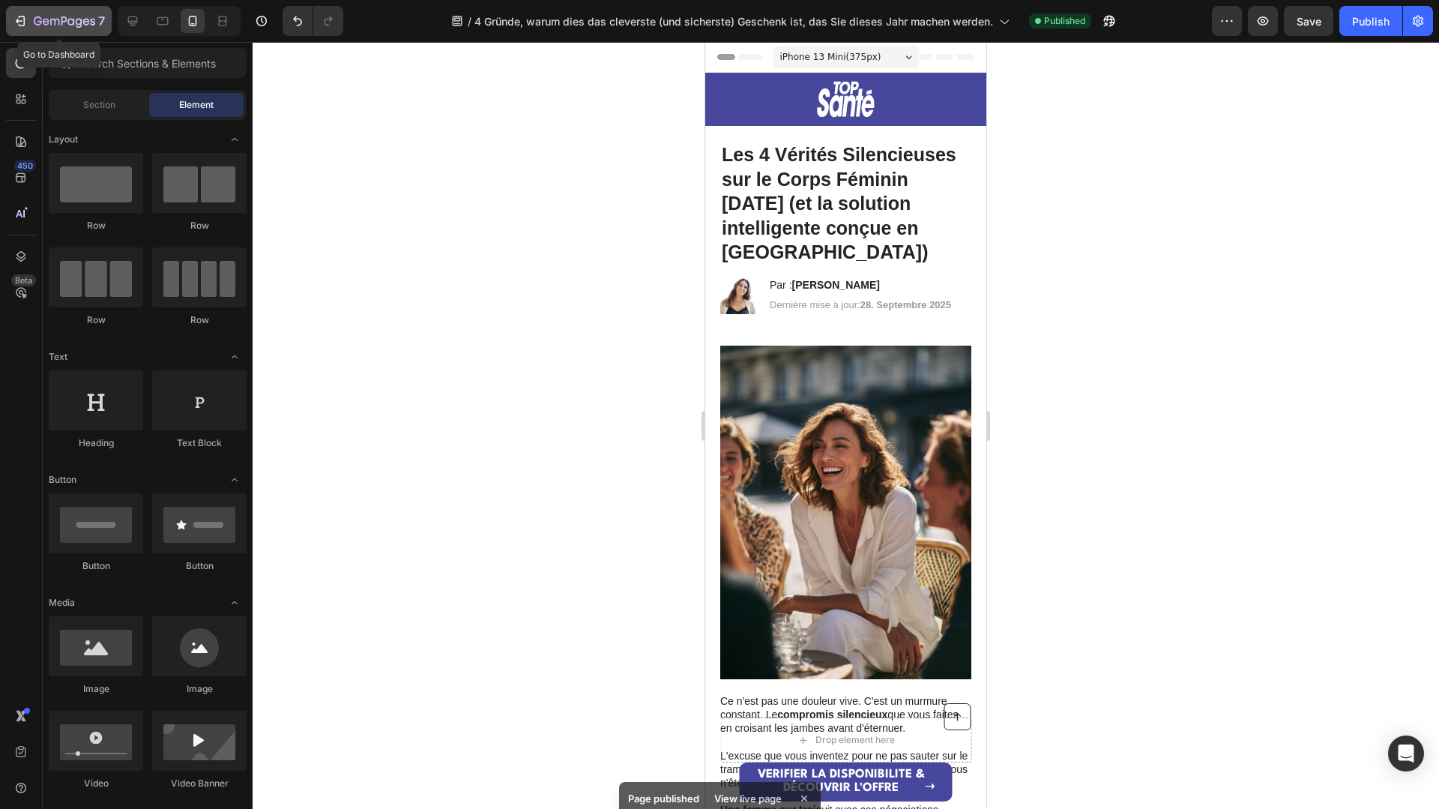
click at [34, 25] on icon "button" at bounding box center [64, 22] width 61 height 13
